Goal: Task Accomplishment & Management: Manage account settings

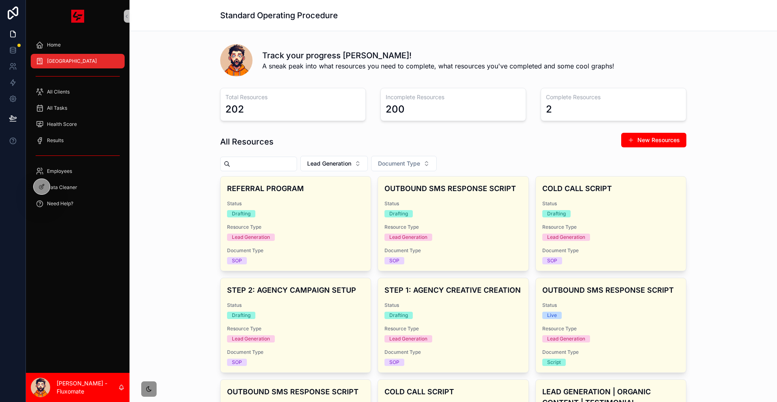
click at [368, 156] on button "Lead Generation" at bounding box center [334, 163] width 68 height 15
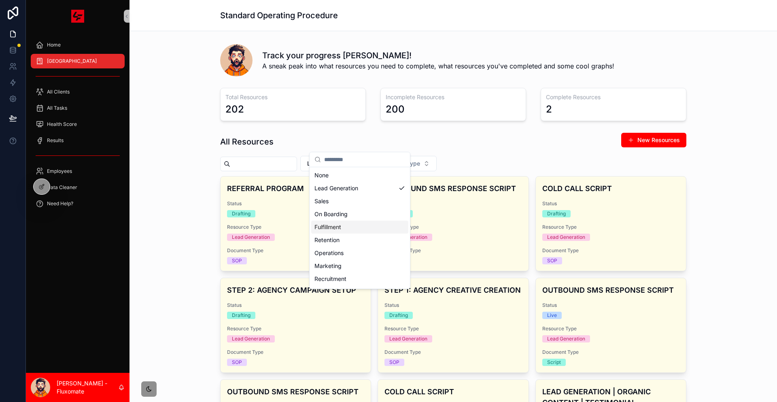
click at [377, 221] on div "Fulfillment" at bounding box center [359, 227] width 97 height 13
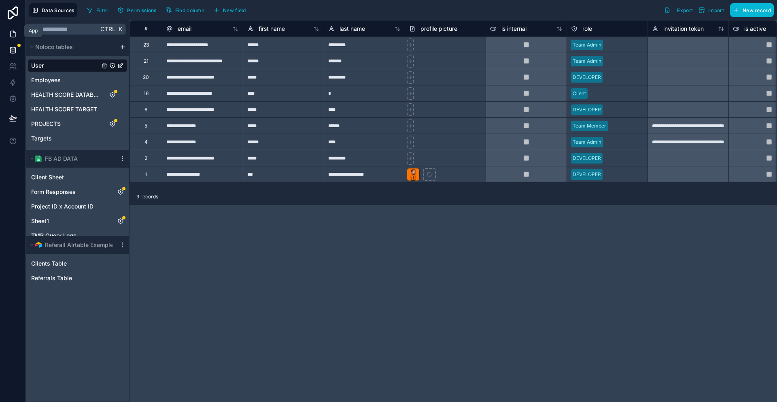
click at [13, 34] on icon at bounding box center [13, 34] width 8 height 8
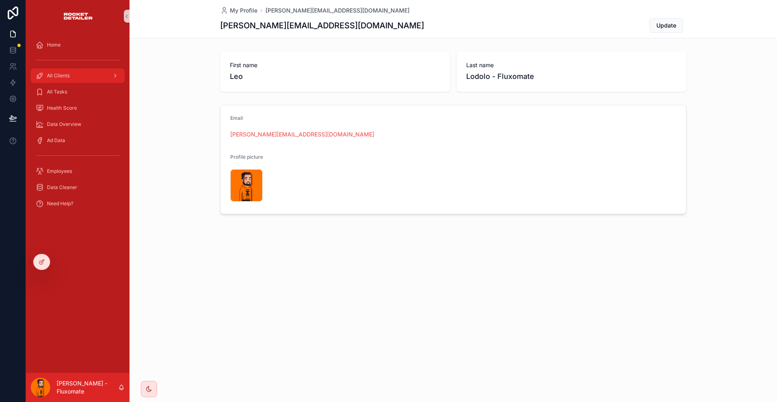
click at [77, 69] on div "All Clients" at bounding box center [78, 75] width 84 height 13
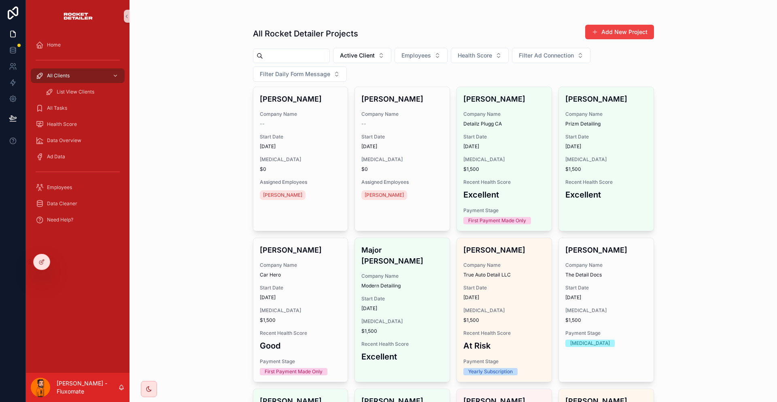
click at [295, 50] on input "scrollable content" at bounding box center [296, 55] width 66 height 11
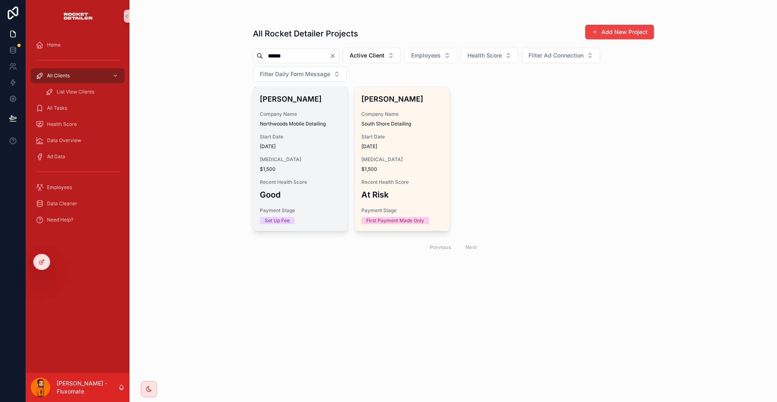
type input "******"
click at [313, 93] on div "Andrew Lindgren Company Name Northwoods Mobile Detailing Start Date 24/07/2025 …" at bounding box center [300, 159] width 95 height 144
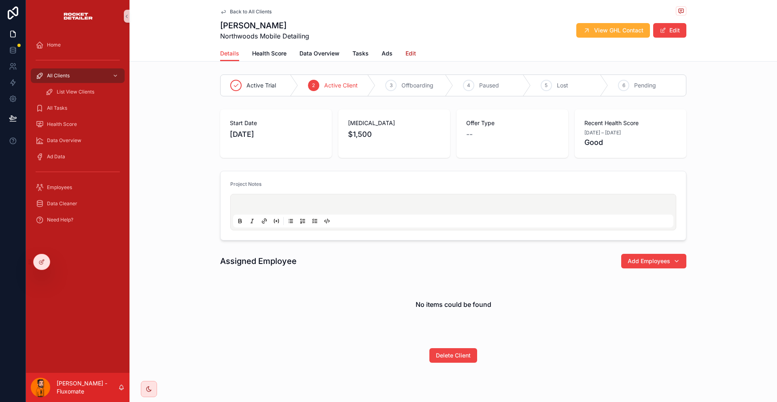
click at [411, 49] on span "Edit" at bounding box center [410, 53] width 11 height 8
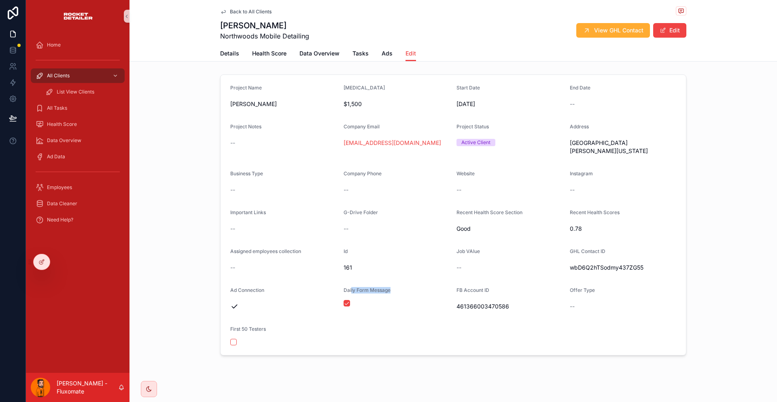
drag, startPoint x: 369, startPoint y: 244, endPoint x: 356, endPoint y: 246, distance: 13.0
click at [356, 246] on form "Project Name Andrew Lindgren Retainer $1,500 Start Date 24/07/2025 End Date -- …" at bounding box center [453, 215] width 465 height 280
click at [375, 287] on span "Daily Form Message" at bounding box center [367, 290] width 47 height 6
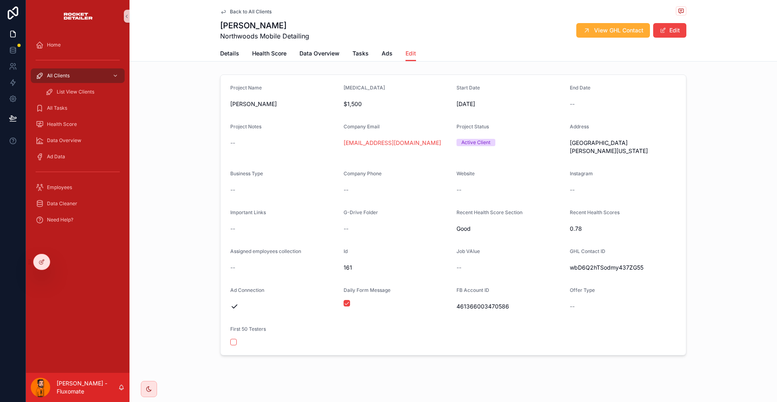
click at [605, 263] on span "wbD6Q2hTSodmy437ZG55" at bounding box center [623, 267] width 107 height 8
drag, startPoint x: 603, startPoint y: 230, endPoint x: 633, endPoint y: 208, distance: 37.1
click at [633, 208] on form "Project Name Andrew Lindgren Retainer $1,500 Start Date 24/07/2025 End Date -- …" at bounding box center [453, 215] width 465 height 280
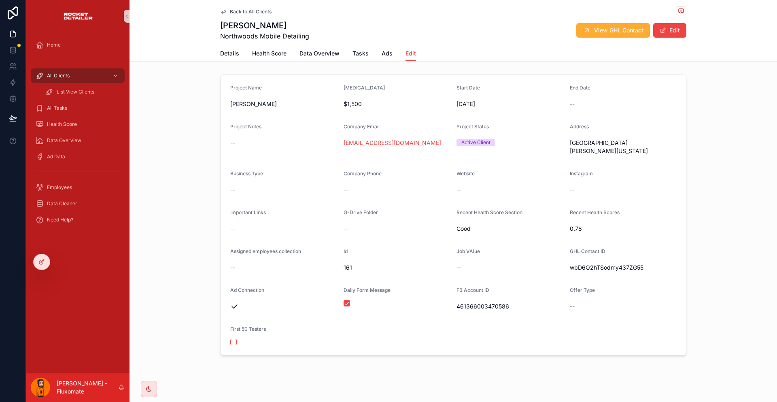
click at [265, 10] on span "Back to All Clients" at bounding box center [251, 11] width 42 height 6
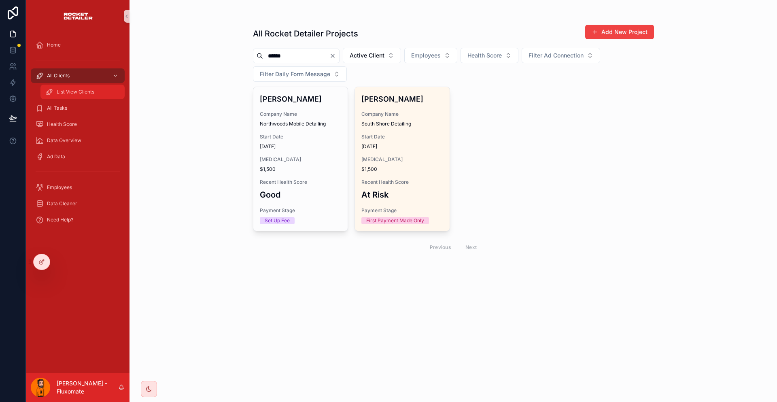
click at [64, 89] on span "List View Clients" at bounding box center [76, 92] width 38 height 6
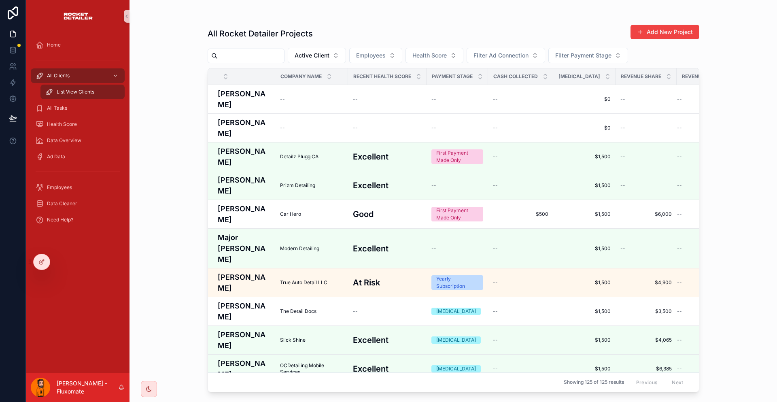
click at [740, 147] on div "All Rocket Detailer Projects Add New Project Active Client Employees Health Sco…" at bounding box center [452, 201] width 647 height 402
drag, startPoint x: 72, startPoint y: 74, endPoint x: 68, endPoint y: 66, distance: 8.9
click at [72, 85] on link "List View Clients" at bounding box center [82, 92] width 84 height 15
click at [68, 69] on div "All Clients" at bounding box center [78, 75] width 84 height 13
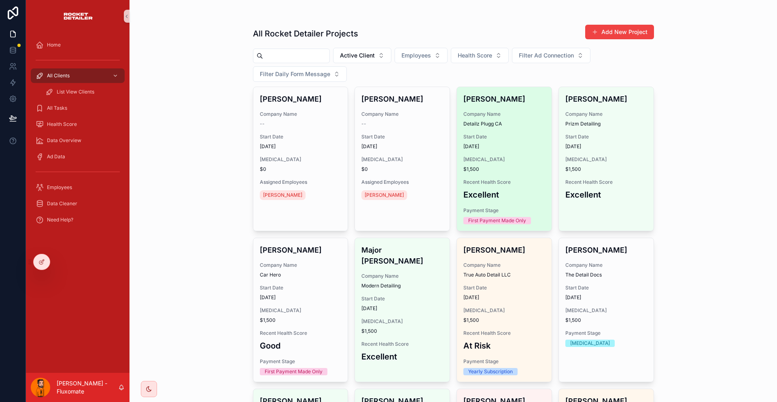
click at [471, 111] on div "Company Name Detailz Plugg CA" at bounding box center [504, 119] width 82 height 16
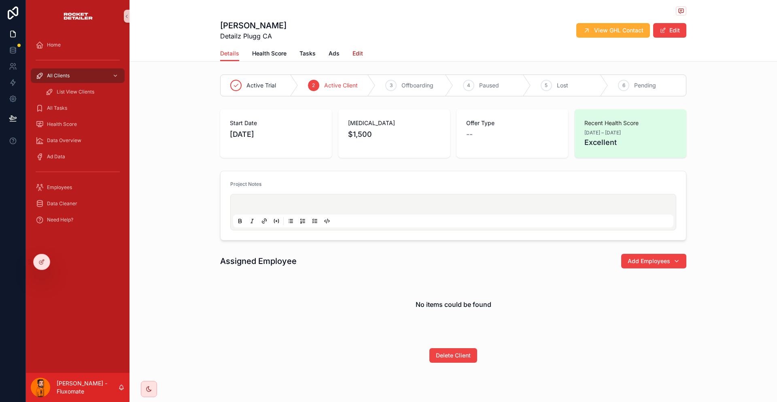
click at [363, 49] on span "Edit" at bounding box center [357, 53] width 11 height 8
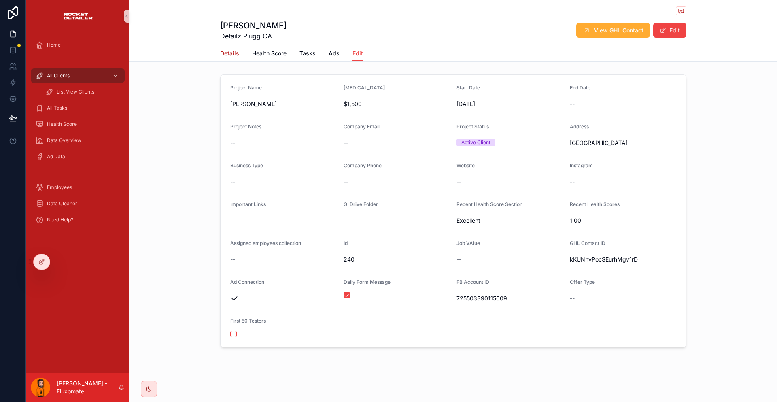
click at [239, 52] on link "Details" at bounding box center [229, 54] width 19 height 16
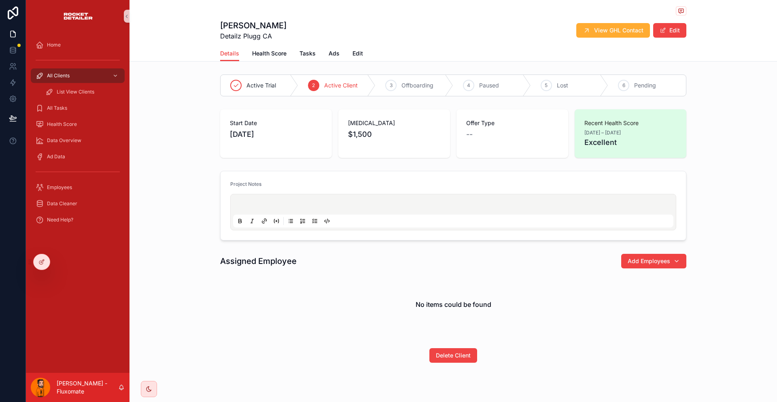
drag, startPoint x: 74, startPoint y: 66, endPoint x: 209, endPoint y: 71, distance: 134.8
click at [74, 69] on div "All Clients" at bounding box center [78, 75] width 84 height 13
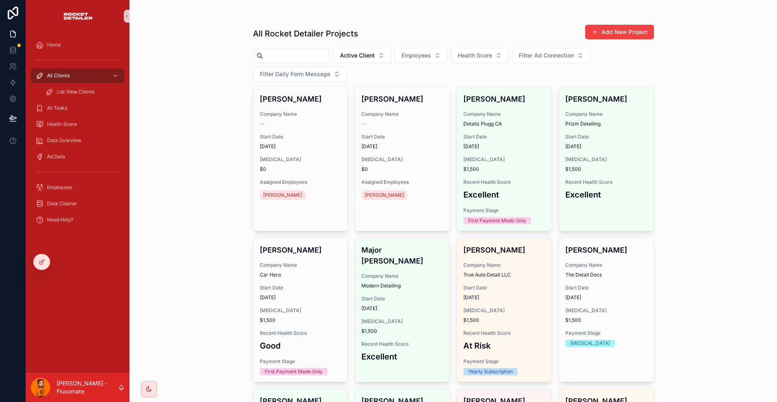
click at [287, 49] on div "scrollable content" at bounding box center [291, 56] width 77 height 15
click at [289, 51] on input "scrollable content" at bounding box center [296, 55] width 66 height 11
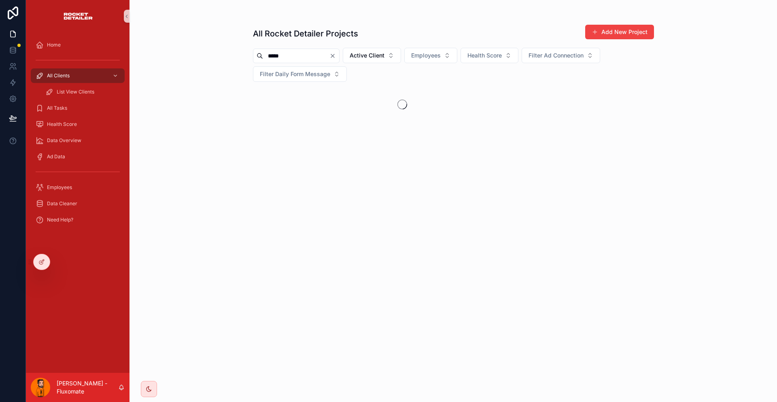
type input "*****"
click at [175, 90] on div "All Rocket Detailer Projects Add New Project ***** Active Client Employees Heal…" at bounding box center [452, 201] width 647 height 402
click at [318, 50] on input "*****" at bounding box center [296, 55] width 66 height 11
drag, startPoint x: 282, startPoint y: 67, endPoint x: 289, endPoint y: 67, distance: 6.9
click at [289, 70] on span "Filter Daily Form Message" at bounding box center [295, 74] width 70 height 8
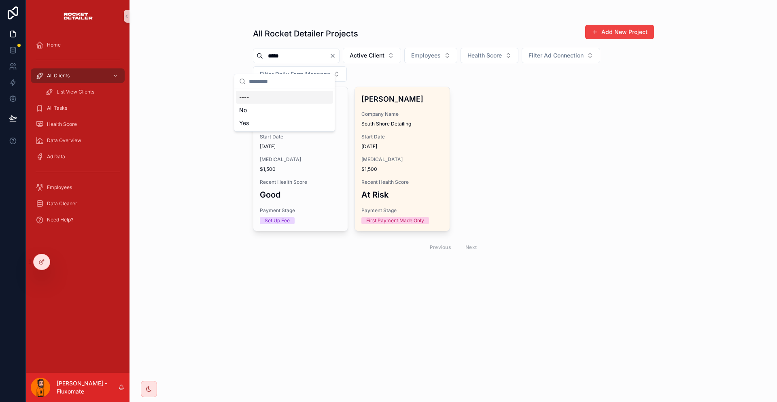
drag, startPoint x: 601, startPoint y: 128, endPoint x: 555, endPoint y: 126, distance: 45.4
click at [601, 128] on div "Andrew Lindgren Company Name Northwoods Mobile Detailing Start Date 24/07/2025 …" at bounding box center [453, 172] width 401 height 170
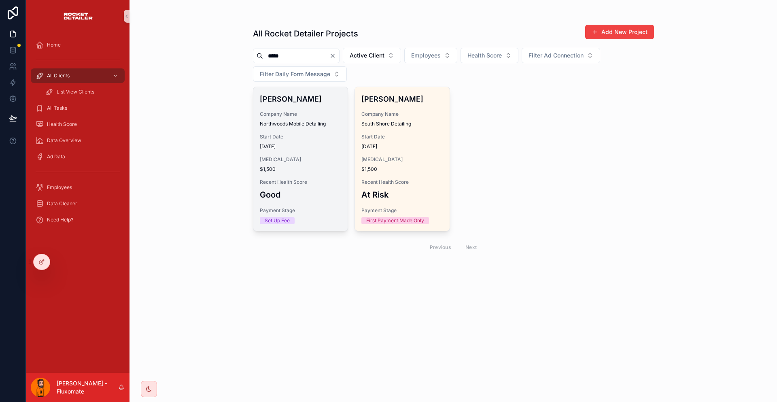
click at [311, 95] on div "Andrew Lindgren Company Name Northwoods Mobile Detailing Start Date 24/07/2025 …" at bounding box center [300, 159] width 95 height 144
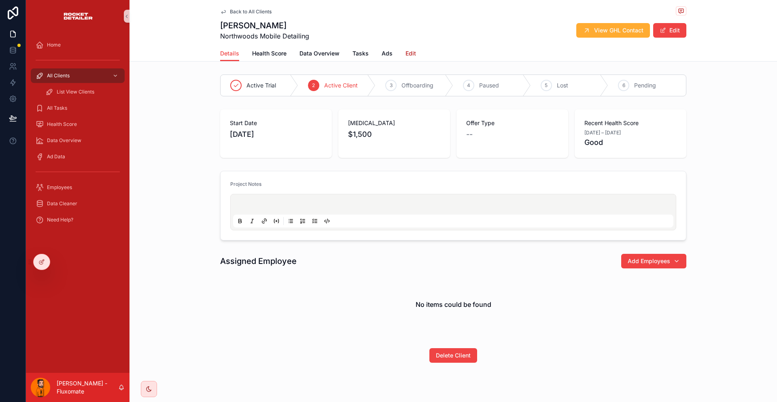
click at [410, 49] on span "Edit" at bounding box center [410, 53] width 11 height 8
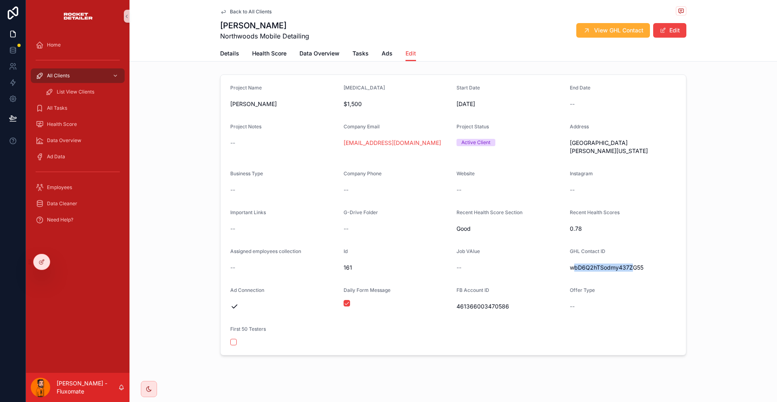
drag, startPoint x: 549, startPoint y: 227, endPoint x: 601, endPoint y: 231, distance: 52.4
click at [601, 263] on span "wbD6Q2hTSodmy437ZG55" at bounding box center [623, 267] width 107 height 8
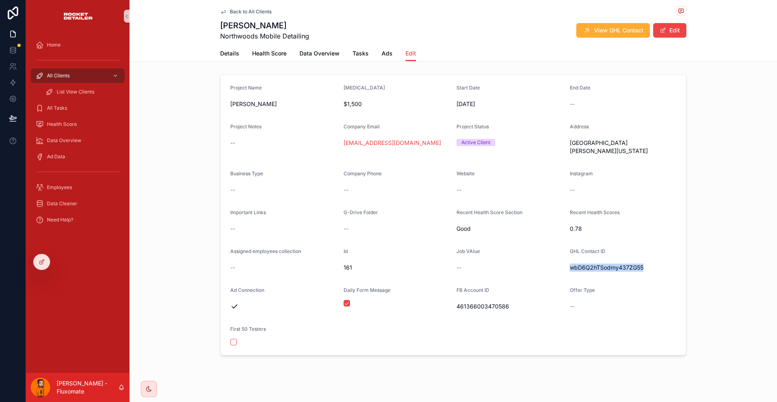
click at [626, 261] on div "wbD6Q2hTSodmy437ZG55" at bounding box center [623, 267] width 107 height 13
drag, startPoint x: 557, startPoint y: 227, endPoint x: 582, endPoint y: 226, distance: 25.5
click at [582, 226] on form "Project Name Andrew Lindgren Retainer $1,500 Start Date 24/07/2025 End Date -- …" at bounding box center [453, 215] width 465 height 280
click at [653, 24] on button "Edit" at bounding box center [669, 30] width 33 height 15
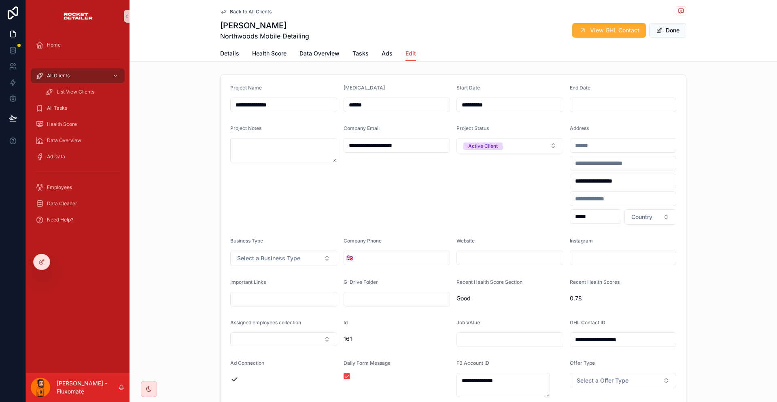
click at [563, 308] on form "**********" at bounding box center [453, 257] width 465 height 364
click at [656, 28] on span "scrollable content" at bounding box center [659, 30] width 6 height 6
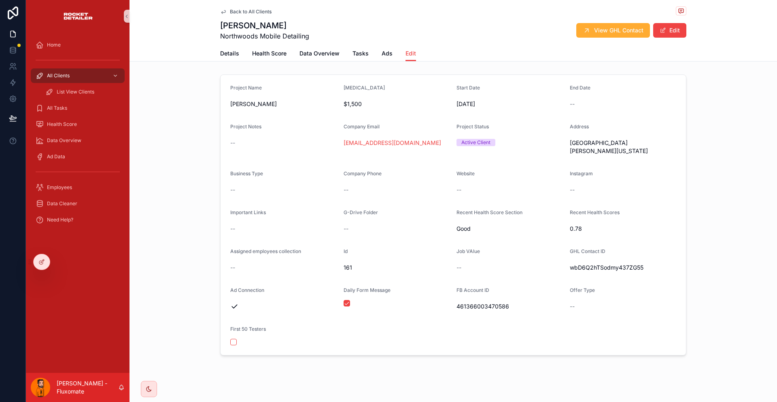
click at [272, 11] on span "Back to All Clients" at bounding box center [251, 11] width 42 height 6
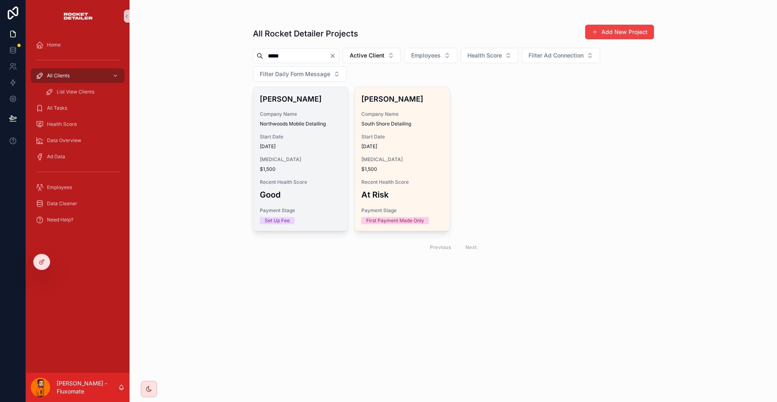
click at [322, 111] on span "Company Name" at bounding box center [301, 114] width 82 height 6
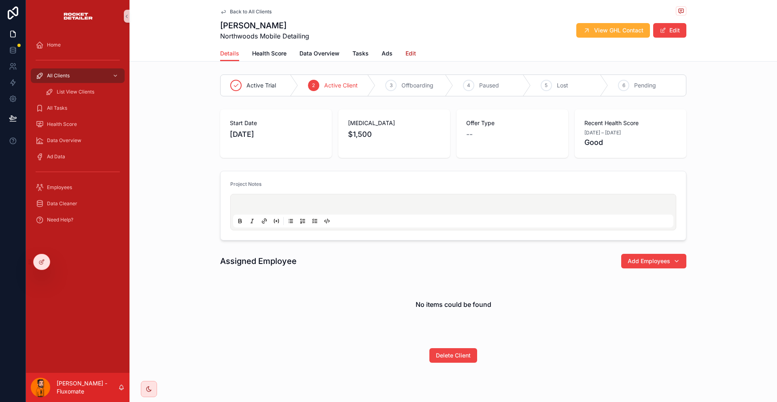
click at [405, 49] on span "Edit" at bounding box center [410, 53] width 11 height 8
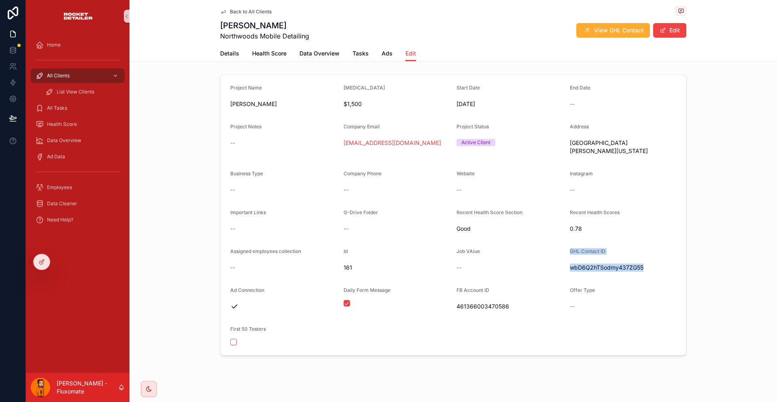
drag, startPoint x: 540, startPoint y: 229, endPoint x: 621, endPoint y: 230, distance: 80.5
click at [621, 230] on form "Project Name Andrew Lindgren Retainer $1,500 Start Date 24/07/2025 End Date -- …" at bounding box center [453, 215] width 465 height 280
click at [621, 263] on span "wbD6Q2hTSodmy437ZG55" at bounding box center [623, 267] width 107 height 8
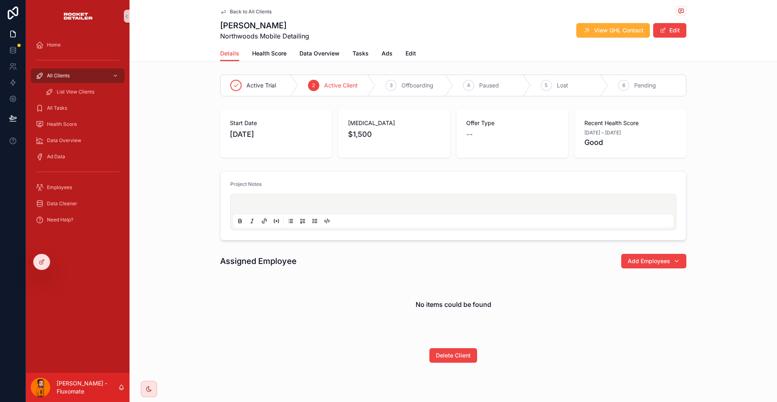
drag, startPoint x: 452, startPoint y: 181, endPoint x: 448, endPoint y: 180, distance: 4.1
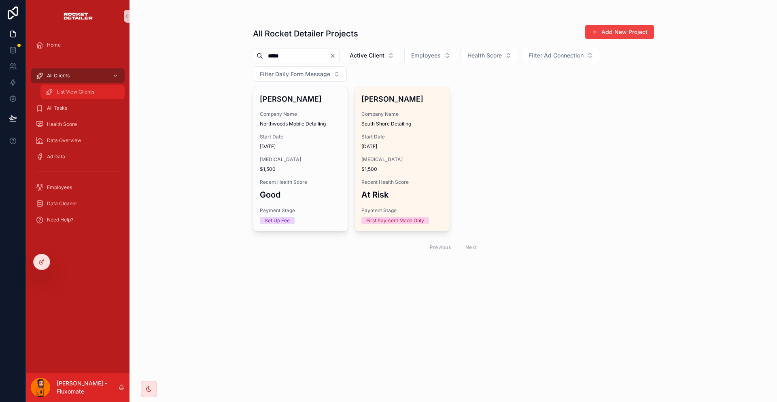
click at [88, 85] on div "List View Clients" at bounding box center [82, 91] width 74 height 13
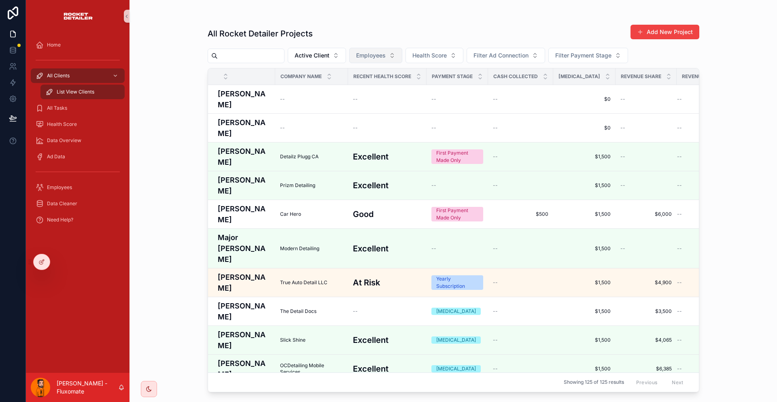
click at [379, 48] on button "Employees" at bounding box center [375, 55] width 53 height 15
click at [439, 48] on button "Health Score" at bounding box center [434, 55] width 58 height 15
click at [473, 51] on span "Filter Ad Connection" at bounding box center [500, 55] width 55 height 8
click at [541, 41] on div "All Rocket Detailer Projects Add New Project Active Client Employees Health Sco…" at bounding box center [454, 205] width 492 height 373
click at [555, 51] on span "Filter Payment Stage" at bounding box center [583, 55] width 56 height 8
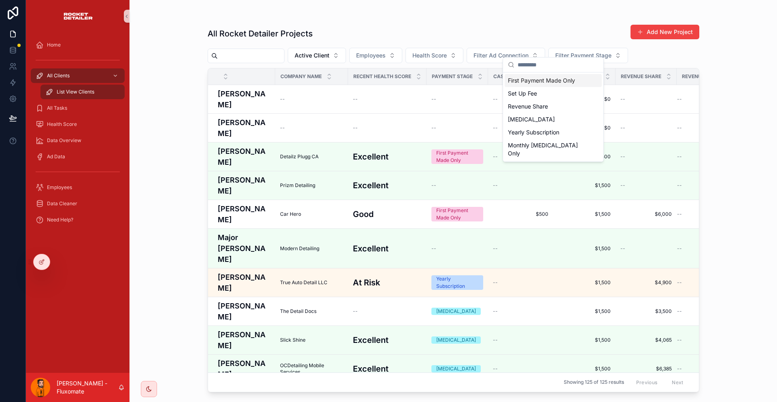
click at [526, 30] on div "All Rocket Detailer Projects Add New Project" at bounding box center [454, 33] width 492 height 19
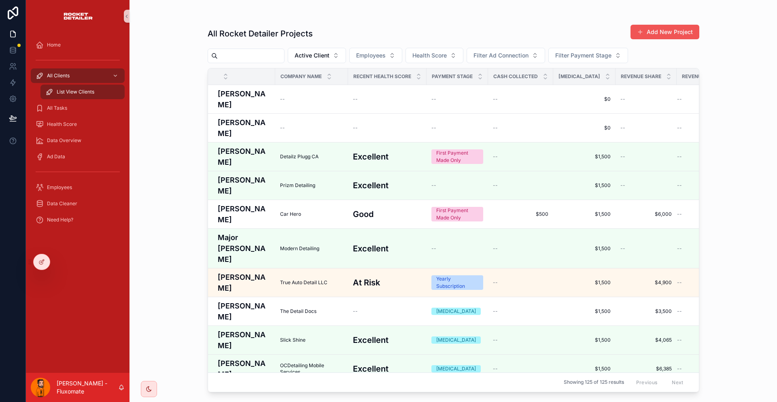
click at [640, 29] on span "scrollable content" at bounding box center [640, 32] width 6 height 6
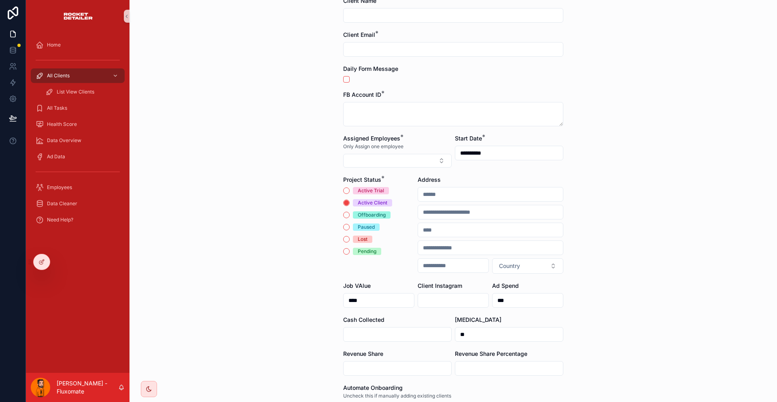
scroll to position [125, 0]
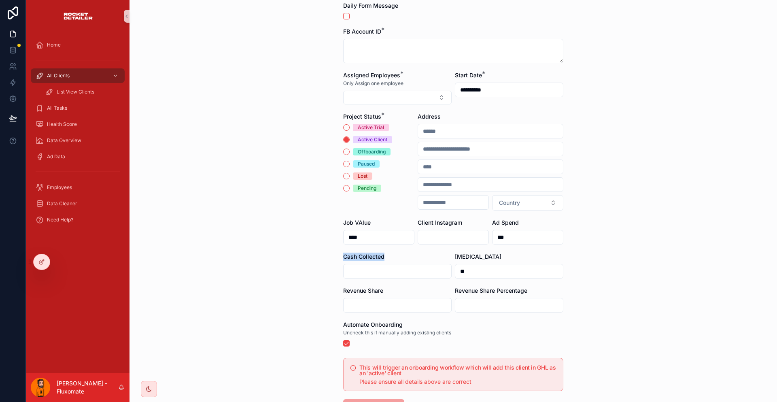
drag, startPoint x: 395, startPoint y: 215, endPoint x: 399, endPoint y: 215, distance: 4.5
click at [399, 215] on div "**********" at bounding box center [452, 76] width 647 height 402
click at [341, 242] on div "**********" at bounding box center [453, 170] width 233 height 590
drag, startPoint x: 447, startPoint y: 244, endPoint x: 534, endPoint y: 242, distance: 87.4
click at [534, 242] on form "**********" at bounding box center [453, 200] width 220 height 532
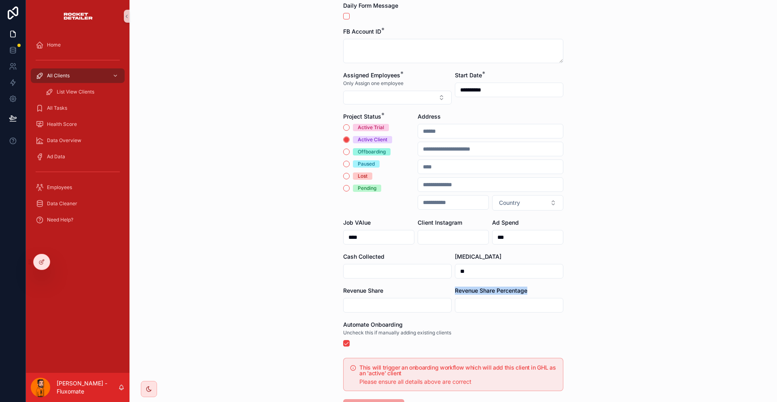
click at [401, 265] on form "**********" at bounding box center [453, 200] width 220 height 532
click at [396, 298] on div "scrollable content" at bounding box center [397, 305] width 108 height 15
drag, startPoint x: 406, startPoint y: 257, endPoint x: 488, endPoint y: 261, distance: 81.8
click at [408, 299] on input "scrollable content" at bounding box center [398, 304] width 108 height 11
click at [488, 298] on div "scrollable content" at bounding box center [509, 305] width 108 height 15
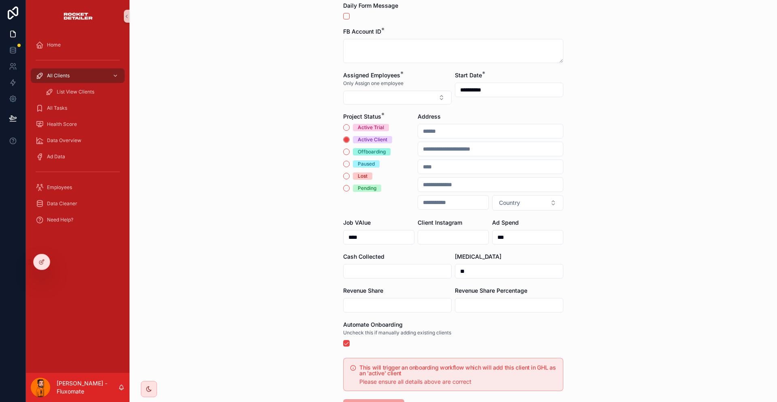
click at [489, 299] on input "scrollable content" at bounding box center [509, 304] width 108 height 11
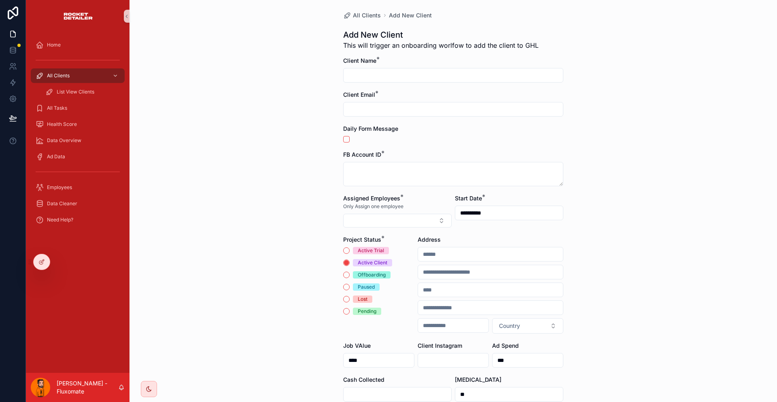
scroll to position [0, 0]
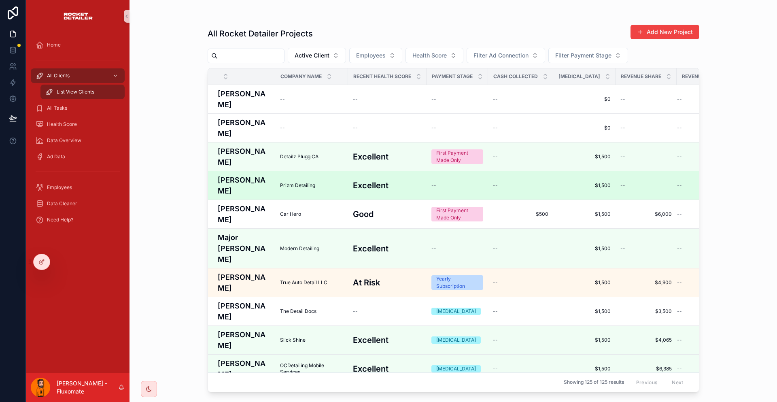
click at [369, 171] on td "Excellent Excellent" at bounding box center [387, 185] width 79 height 29
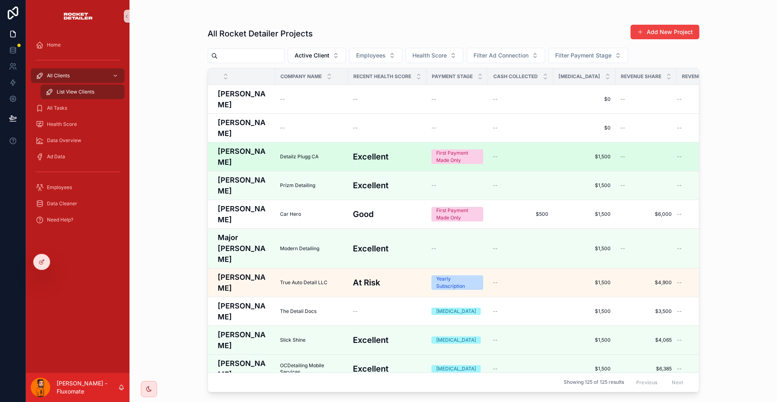
click at [363, 151] on h3 "Excellent" at bounding box center [371, 157] width 36 height 12
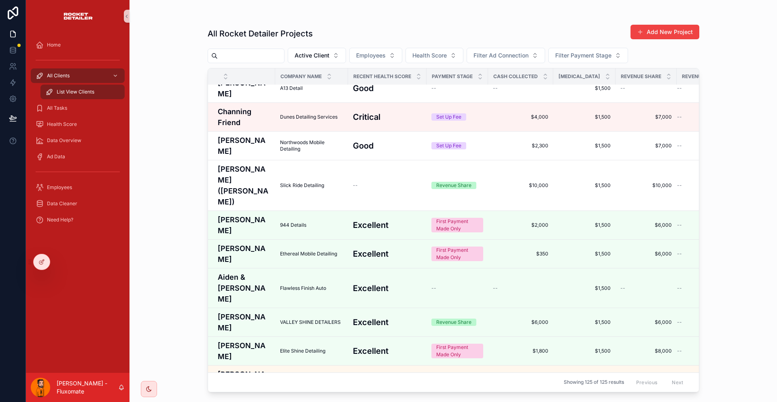
scroll to position [1023, 0]
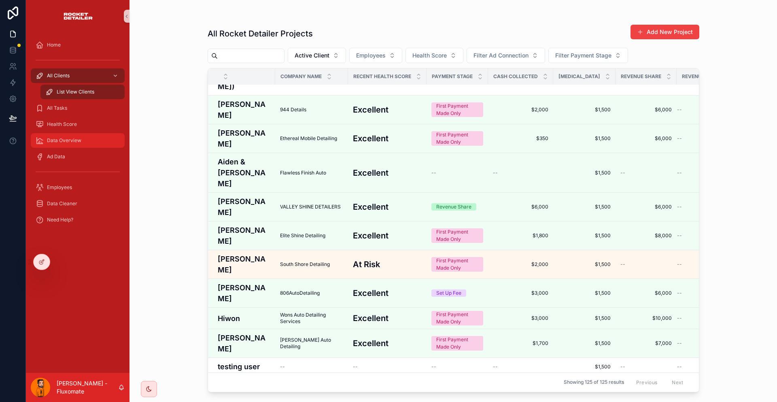
click at [84, 134] on div "Data Overview" at bounding box center [78, 140] width 84 height 13
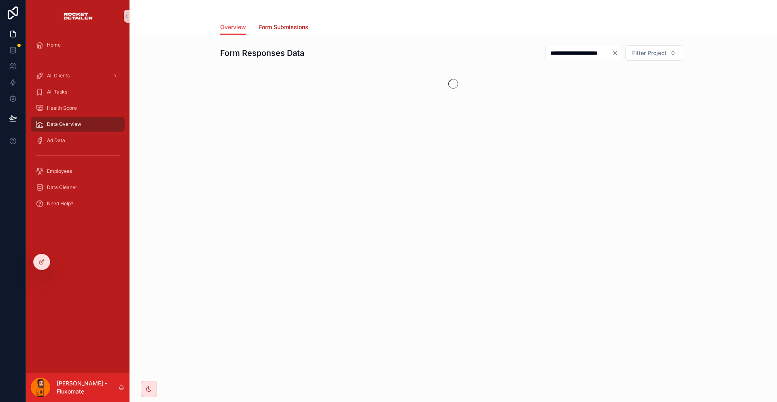
click at [308, 24] on span "Form Submissions" at bounding box center [283, 27] width 49 height 8
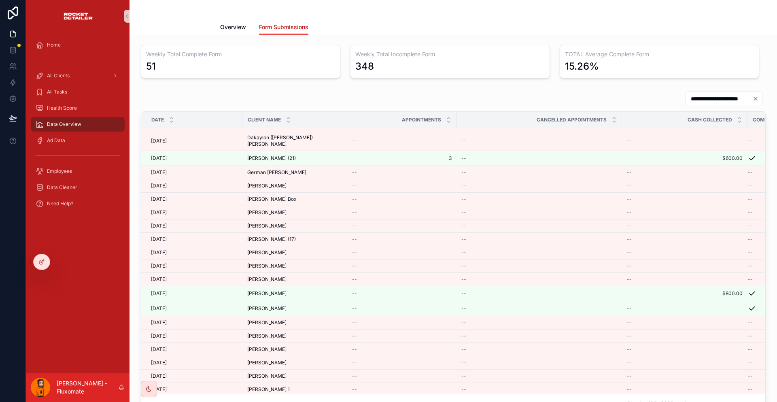
scroll to position [526, 0]
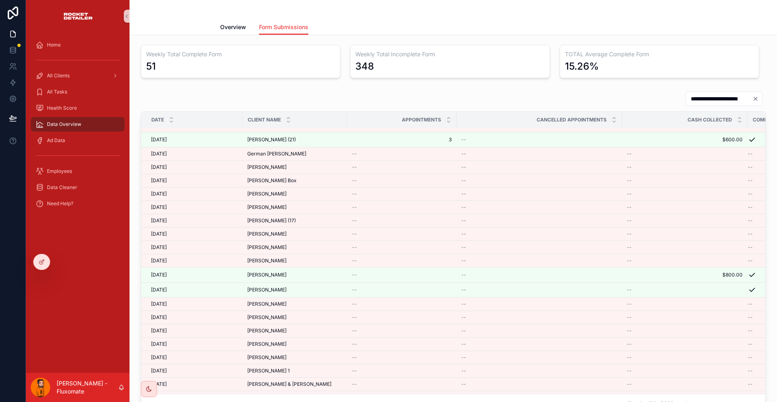
click at [246, 12] on div "scrollable content" at bounding box center [453, 9] width 466 height 19
click at [246, 28] on link "Overview" at bounding box center [233, 28] width 26 height 16
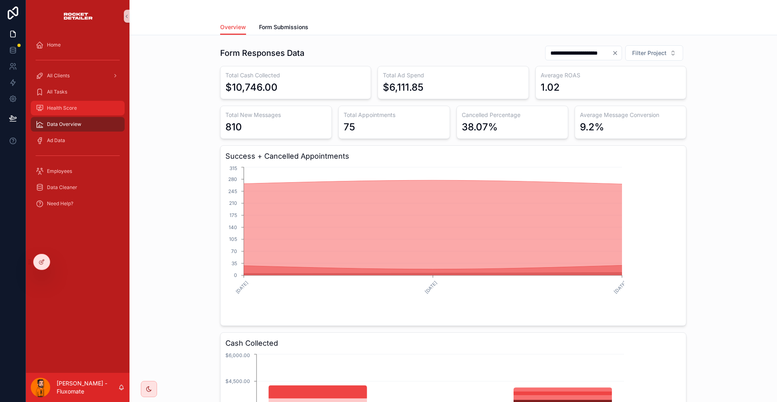
click at [82, 102] on div "Health Score" at bounding box center [78, 108] width 84 height 13
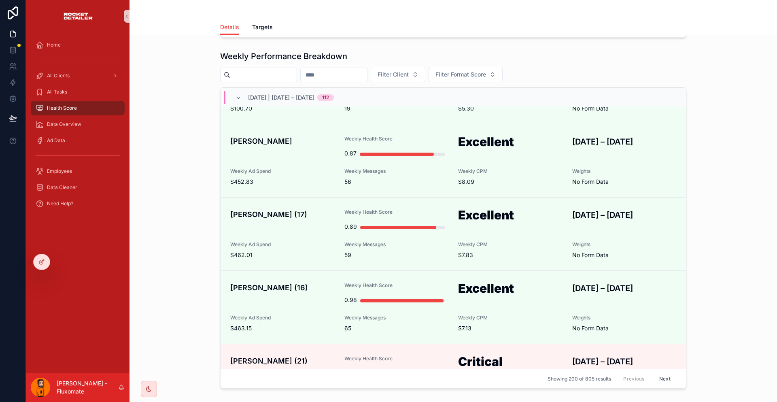
scroll to position [1153, 0]
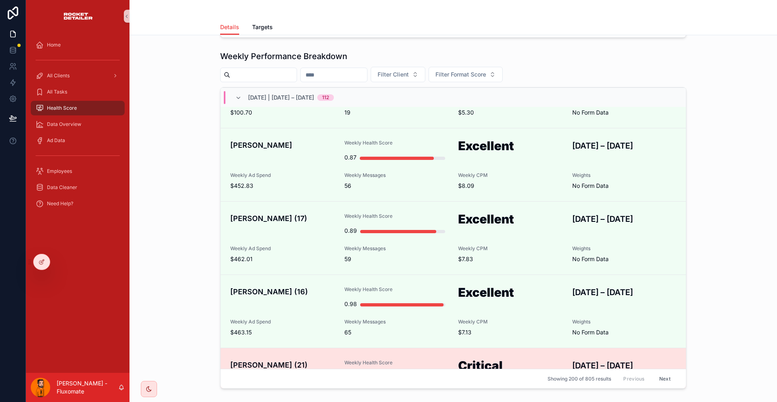
click at [531, 359] on h1 "Critical" at bounding box center [510, 366] width 104 height 15
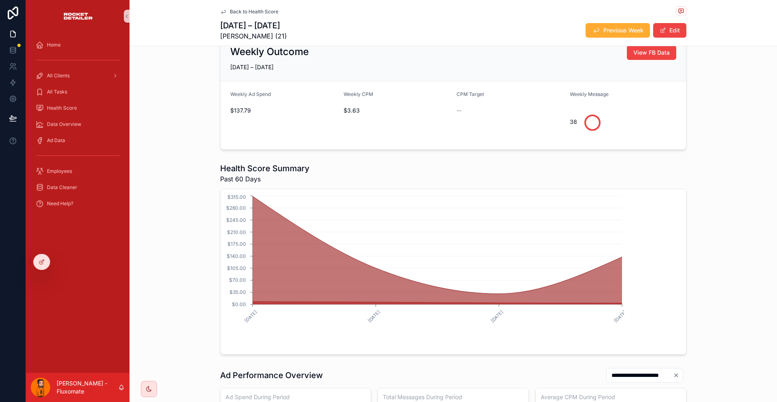
scroll to position [81, 0]
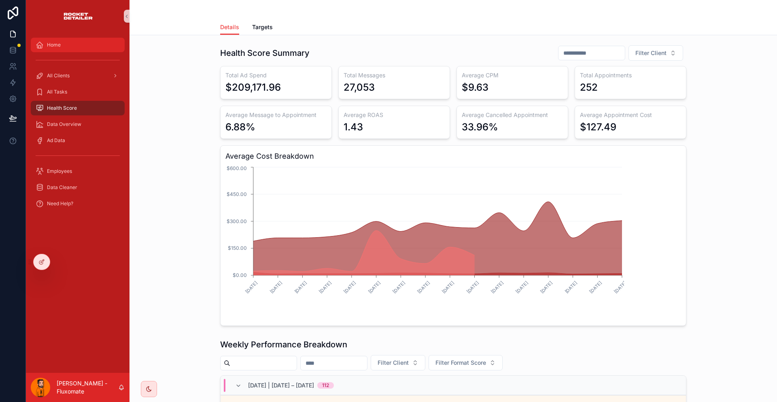
click at [55, 39] on div "Home" at bounding box center [78, 44] width 84 height 13
